Goal: Find contact information: Find contact information

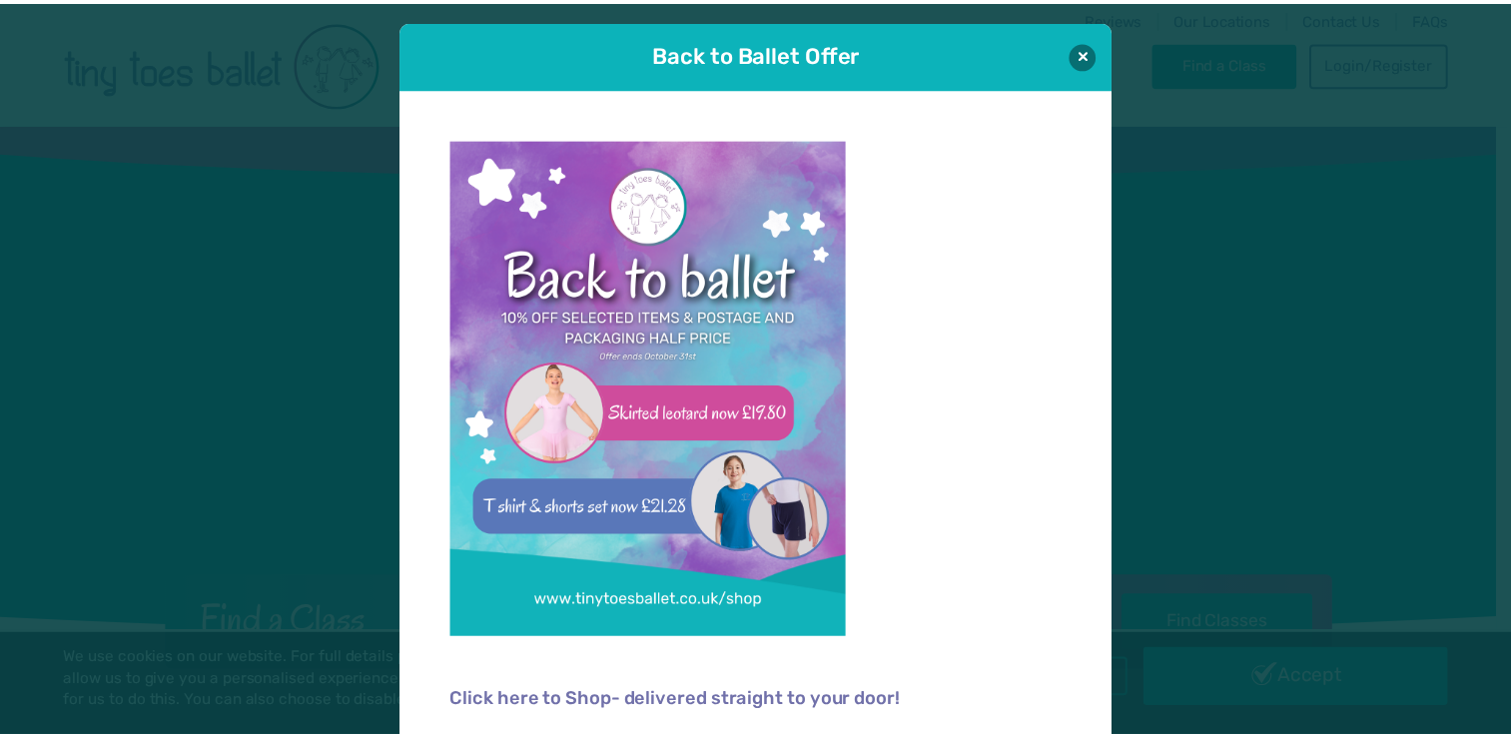
scroll to position [13, 0]
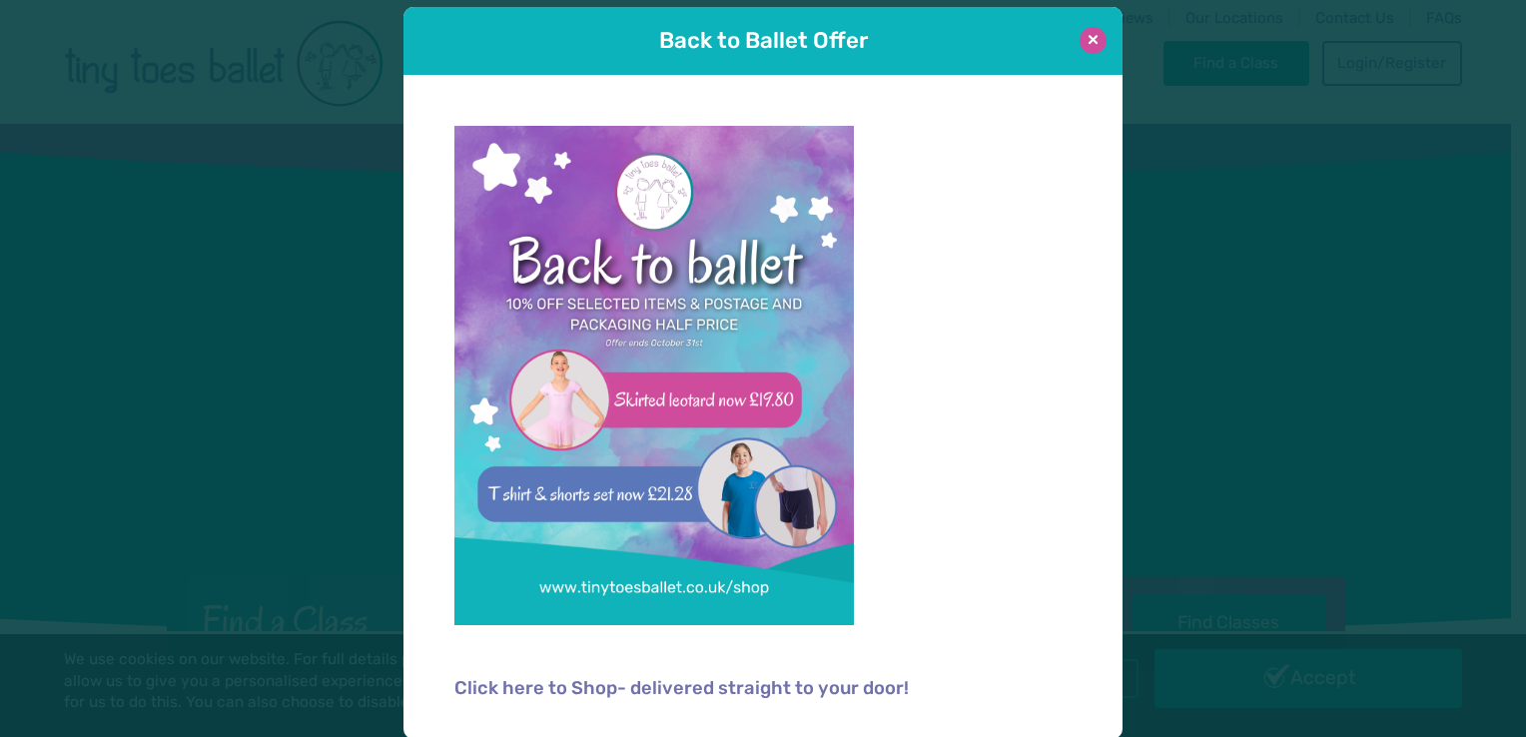
click at [1085, 37] on button at bounding box center [1093, 40] width 27 height 27
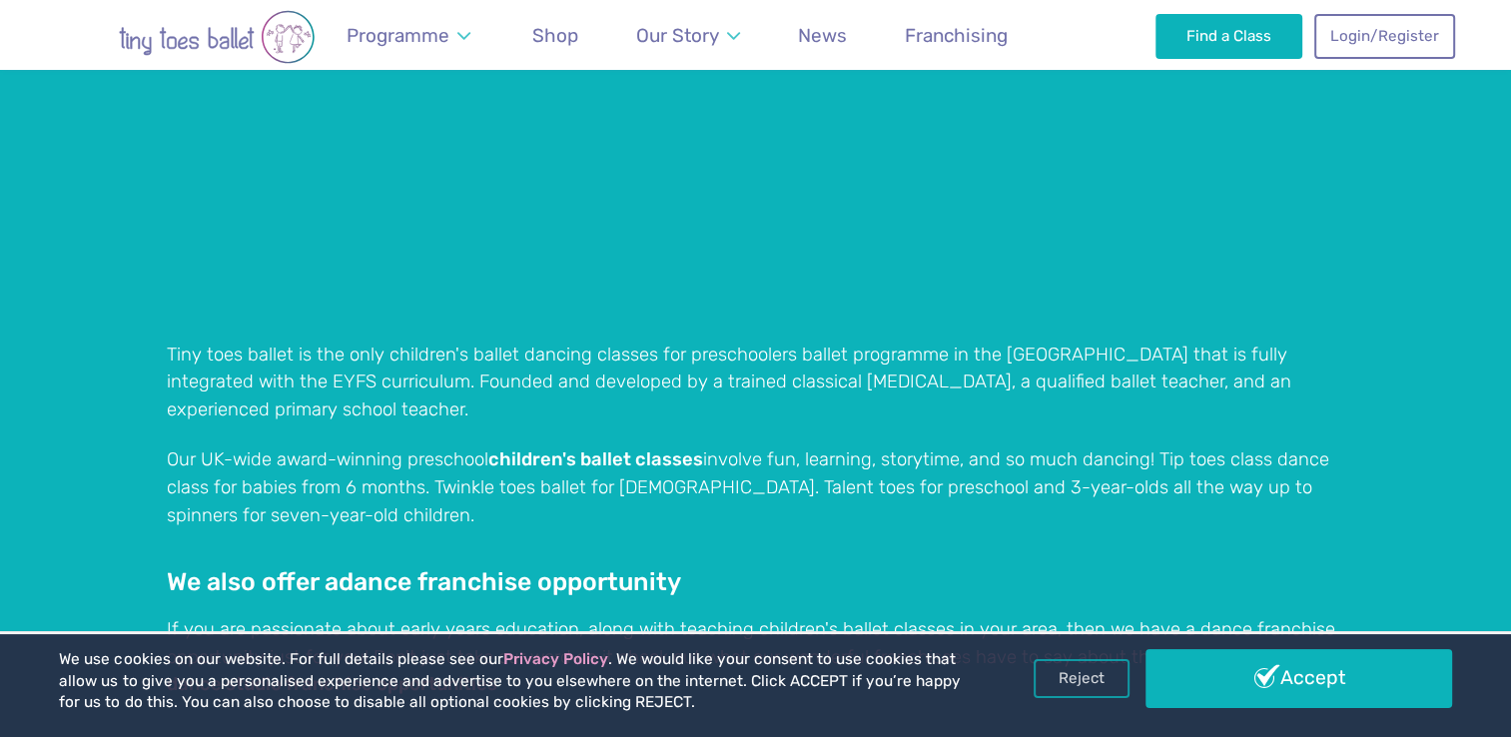
scroll to position [1796, 0]
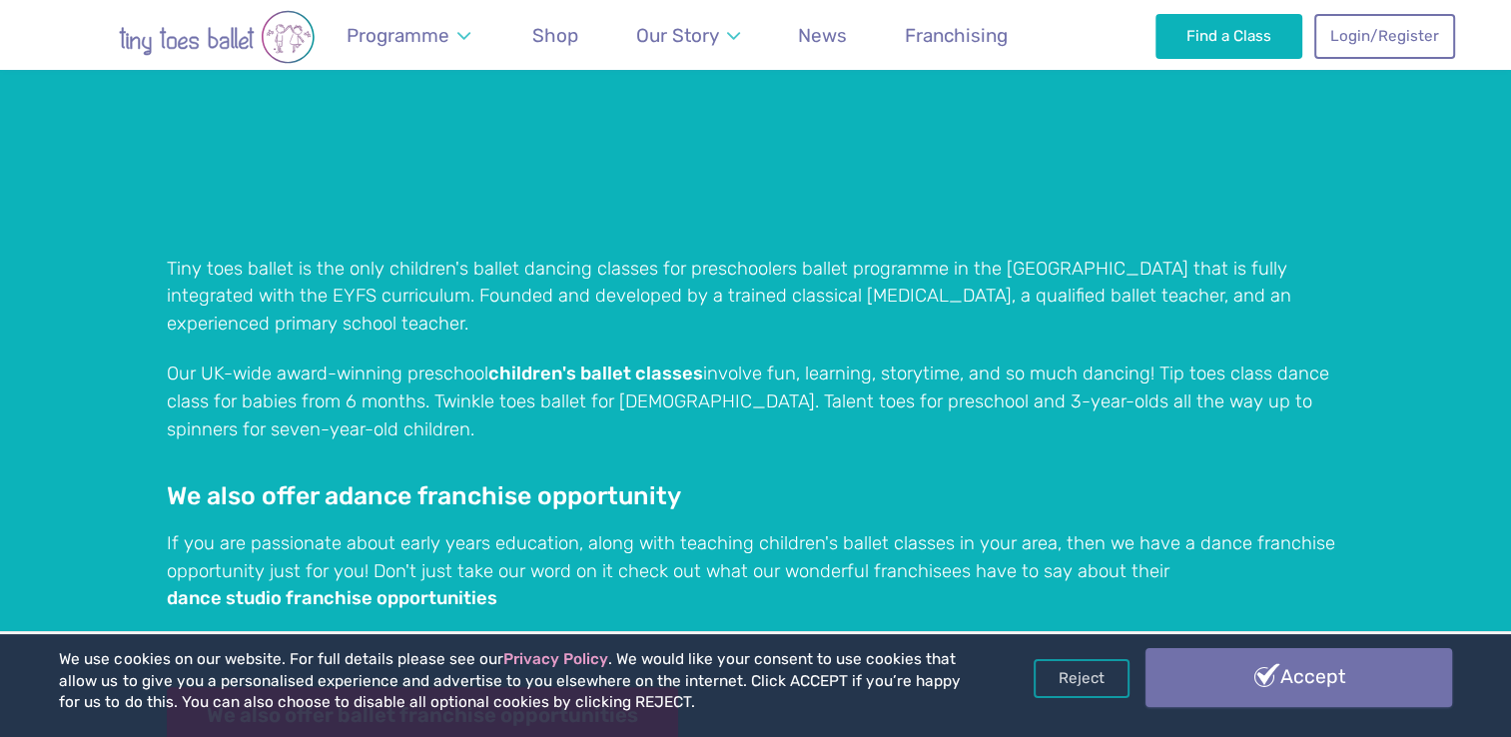
click at [1311, 677] on link "Accept" at bounding box center [1299, 677] width 306 height 58
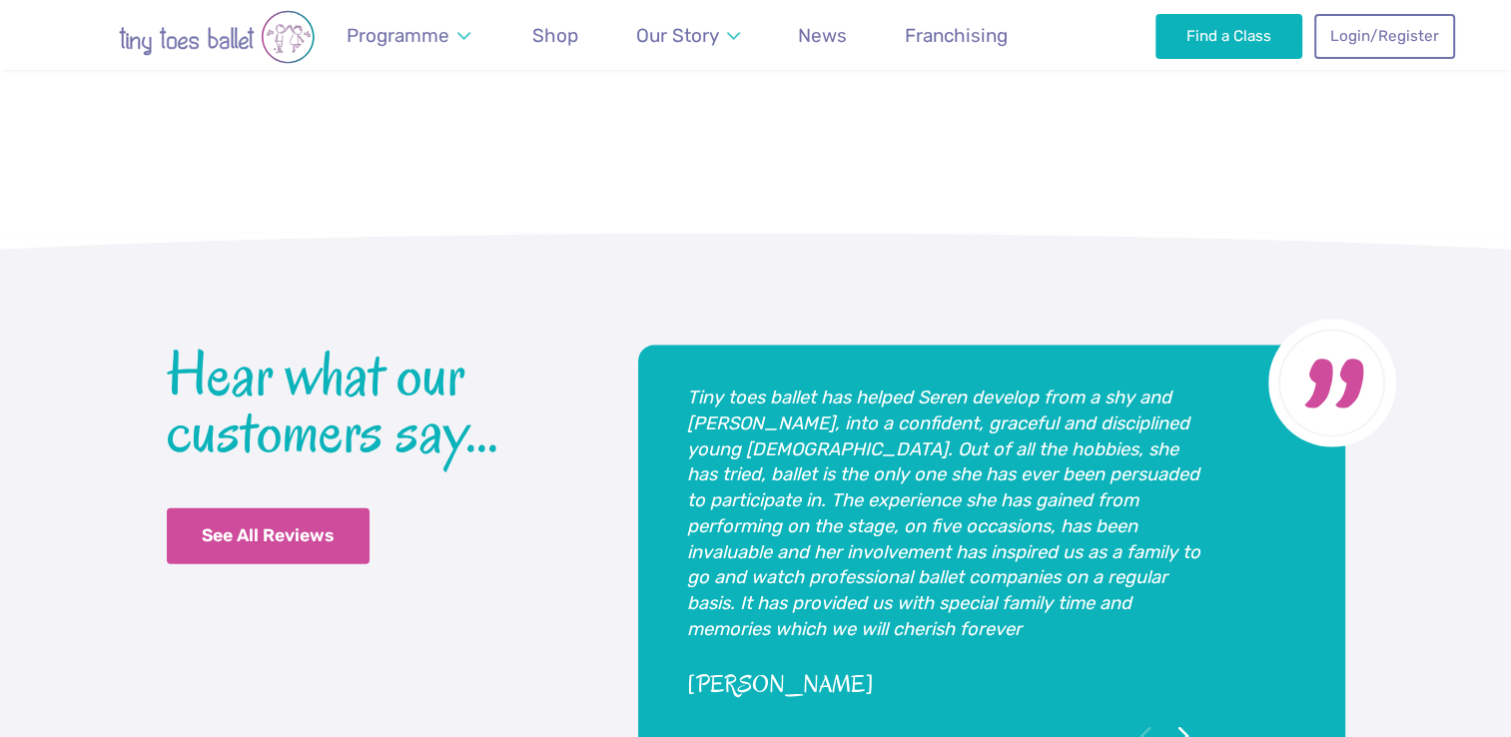
scroll to position [5032, 0]
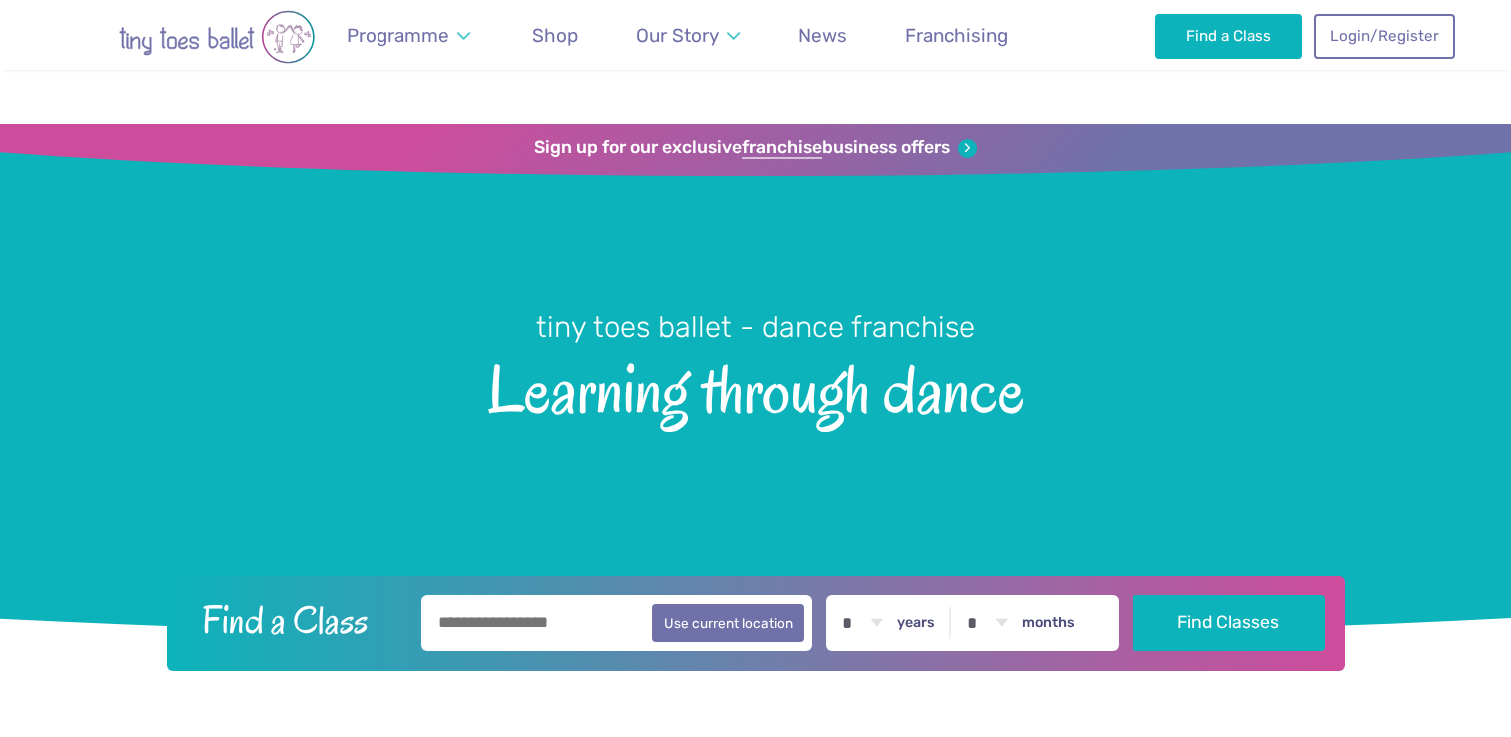
scroll to position [5032, 0]
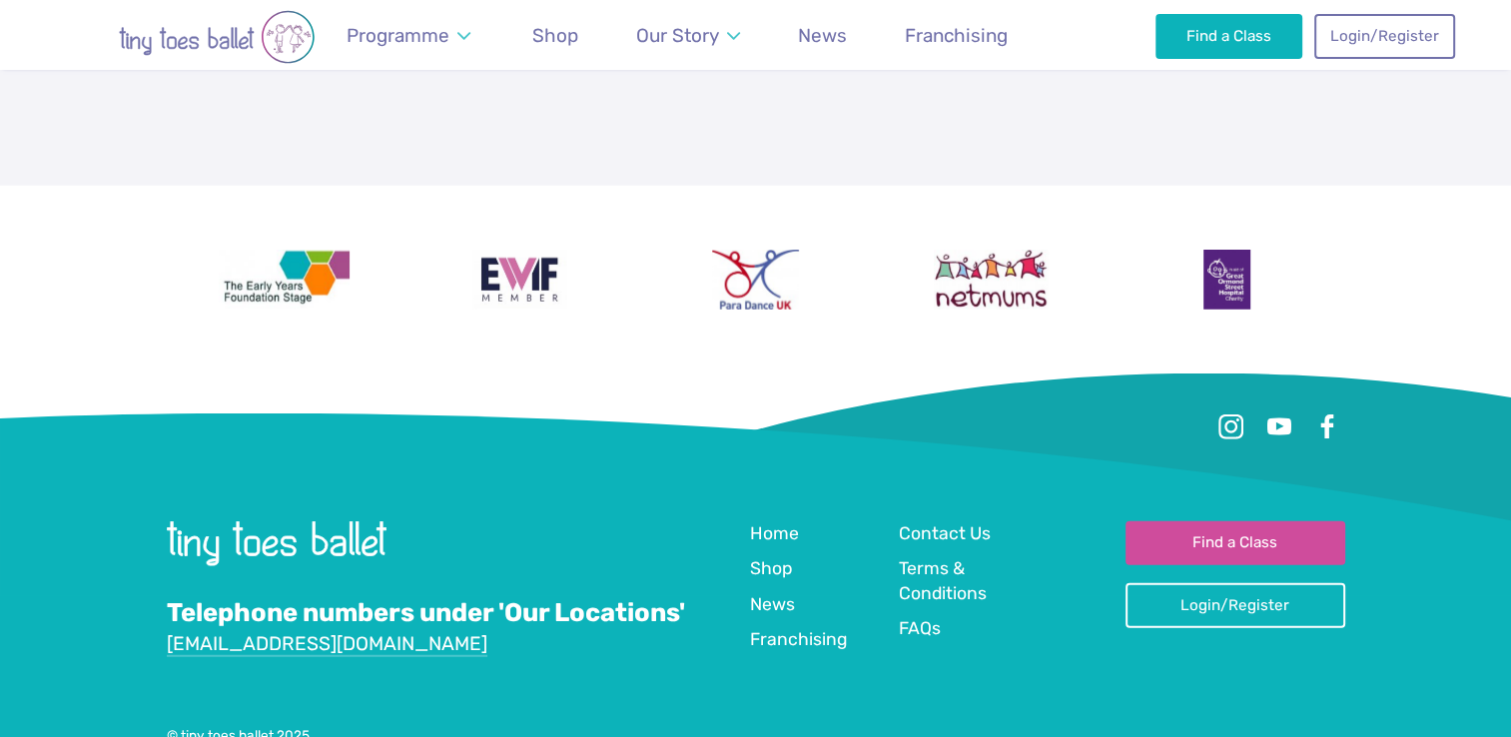
drag, startPoint x: 0, startPoint y: 0, endPoint x: 412, endPoint y: 564, distance: 699.0
click at [412, 564] on div "Telephone numbers under 'Our Locations' info@tinytoesballet.co.uk" at bounding box center [458, 592] width 583 height 142
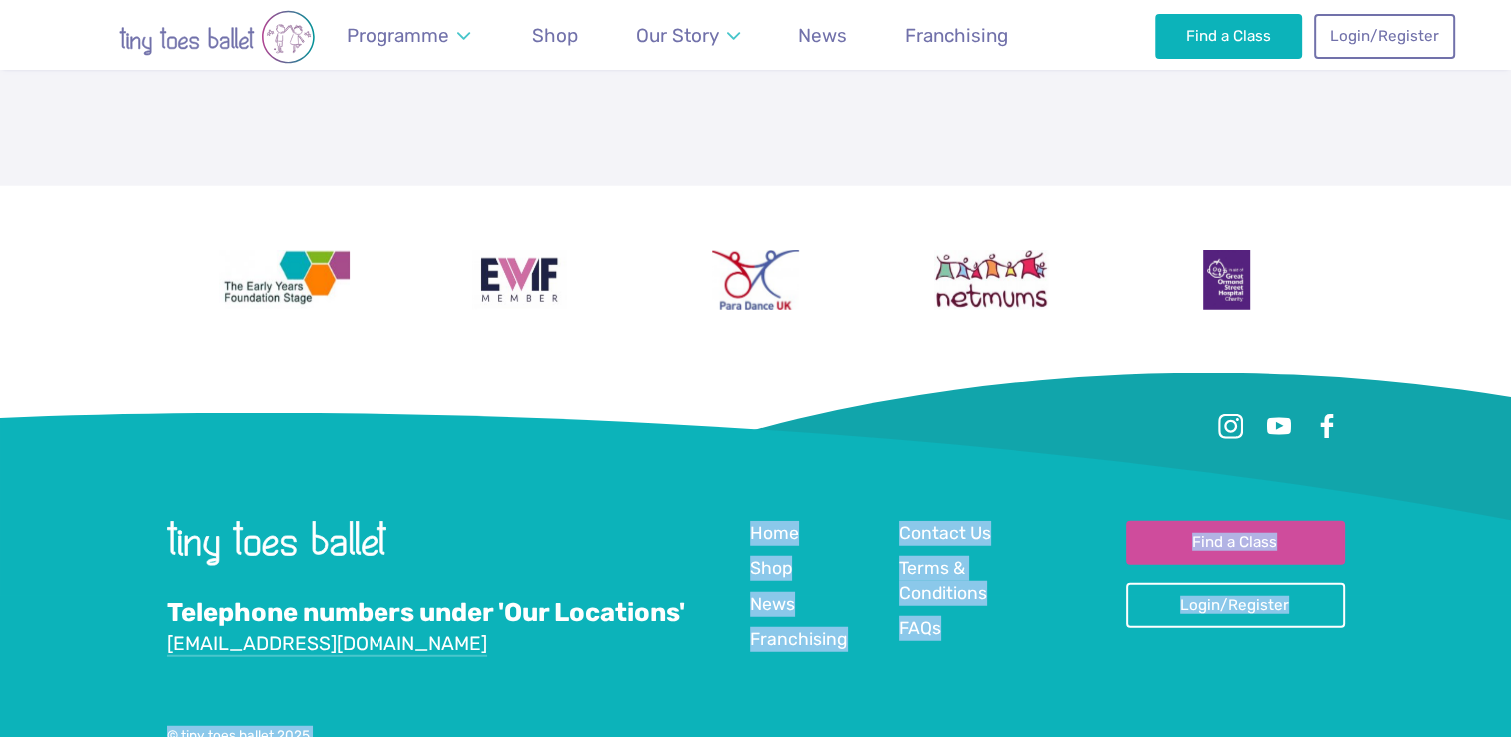
drag, startPoint x: 409, startPoint y: 564, endPoint x: 156, endPoint y: 563, distance: 253.7
click at [156, 563] on footer "Telephone numbers under 'Our Locations' info@tinytoesballet.co.uk Quick Links H…" at bounding box center [755, 597] width 1511 height 446
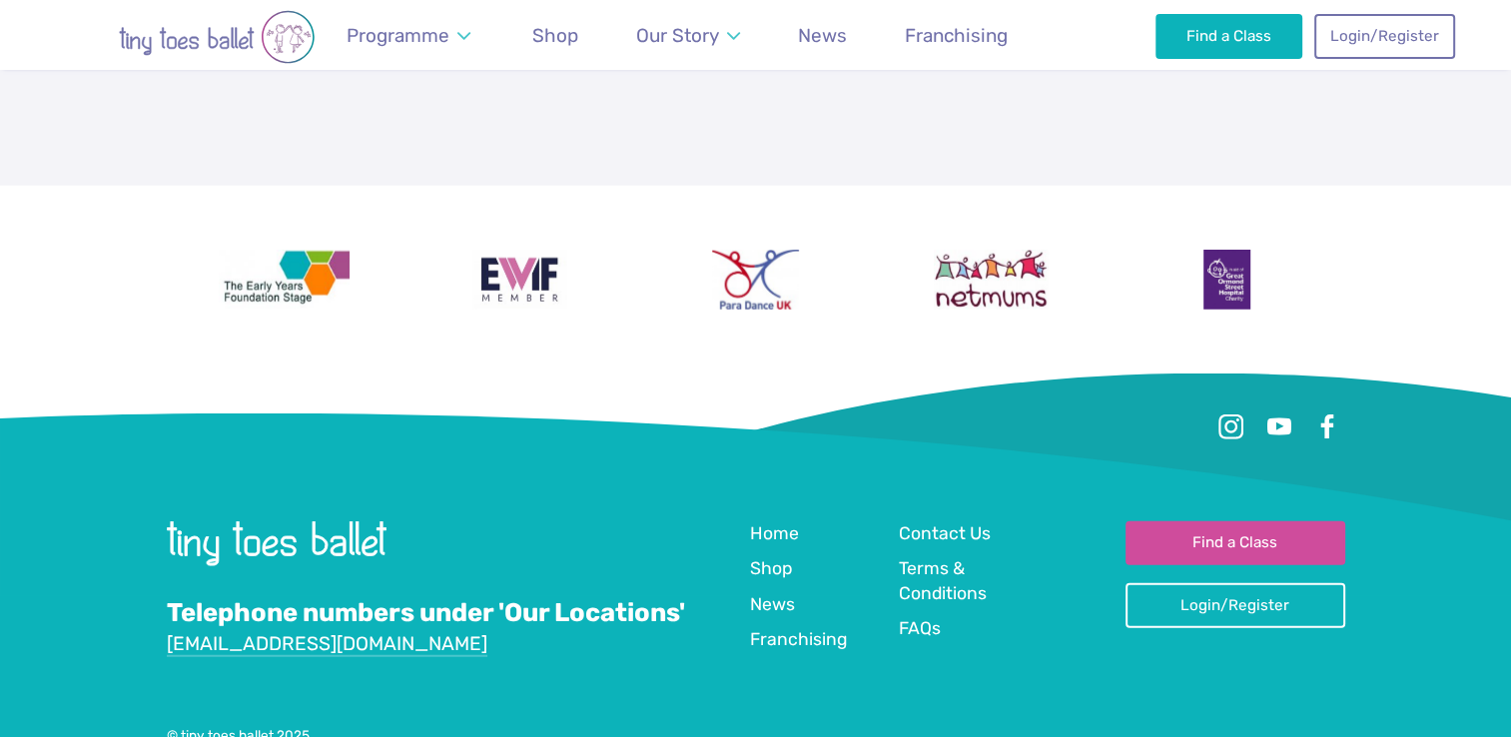
drag, startPoint x: 156, startPoint y: 563, endPoint x: 212, endPoint y: 608, distance: 71.7
click at [212, 608] on div "Telephone numbers under 'Our Locations' info@tinytoesballet.co.uk Quick Links H…" at bounding box center [756, 624] width 1179 height 206
drag, startPoint x: 405, startPoint y: 560, endPoint x: 168, endPoint y: 561, distance: 237.7
click at [168, 561] on div "Telephone numbers under 'Our Locations' info@tinytoesballet.co.uk" at bounding box center [458, 592] width 583 height 142
copy link "[EMAIL_ADDRESS][DOMAIN_NAME]"
